Goal: Find specific page/section

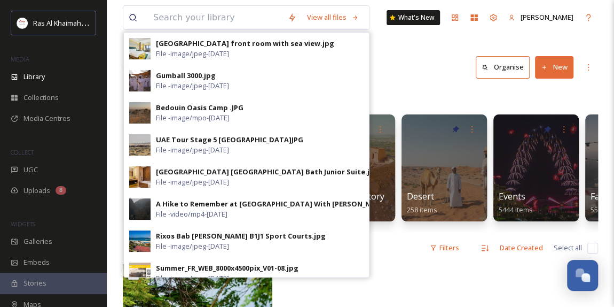
scroll to position [338, 0]
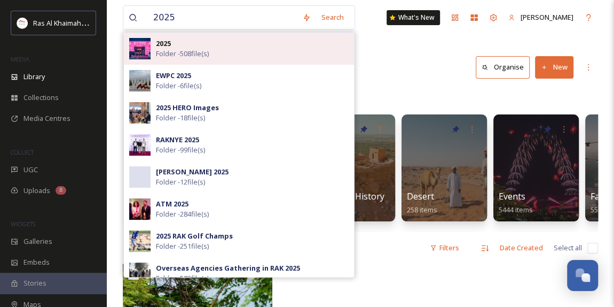
type input "2025"
click at [189, 50] on span "Folder - 508 file(s)" at bounding box center [182, 54] width 53 height 10
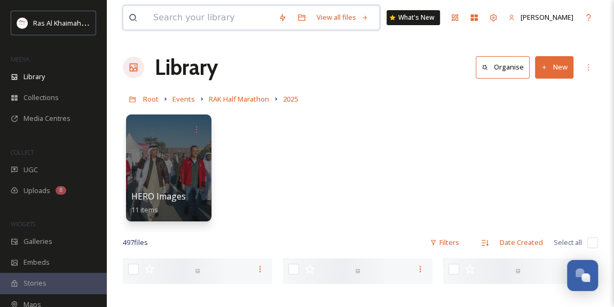
click at [214, 21] on input at bounding box center [210, 18] width 125 height 24
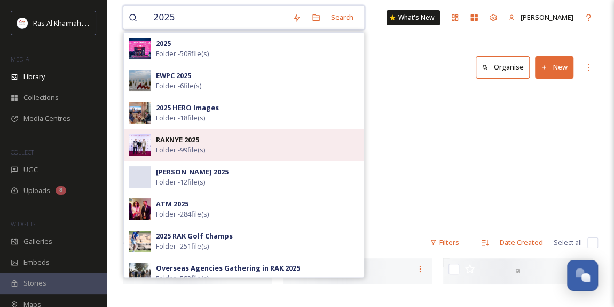
type input "2025"
click at [199, 145] on span "Folder - 99 file(s)" at bounding box center [180, 150] width 49 height 10
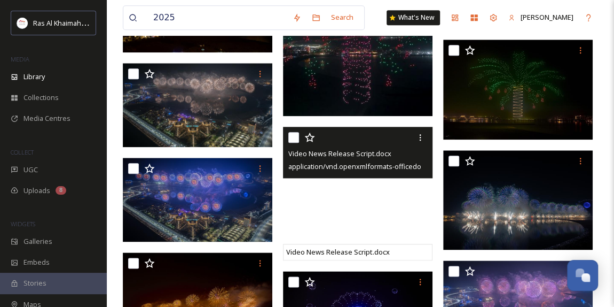
scroll to position [631, 0]
